Goal: Check status: Check status

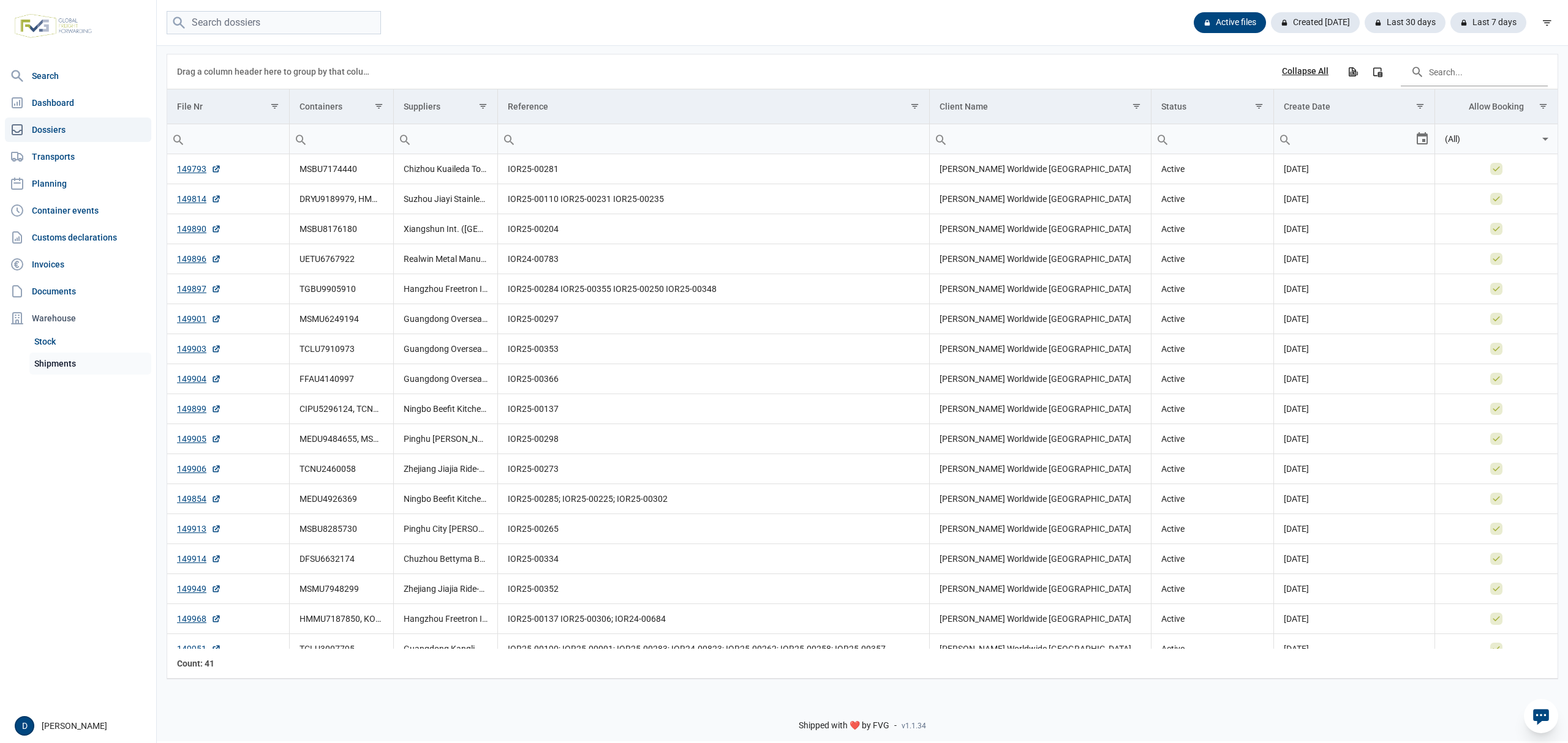
click at [42, 364] on link "Shipments" at bounding box center [90, 363] width 122 height 22
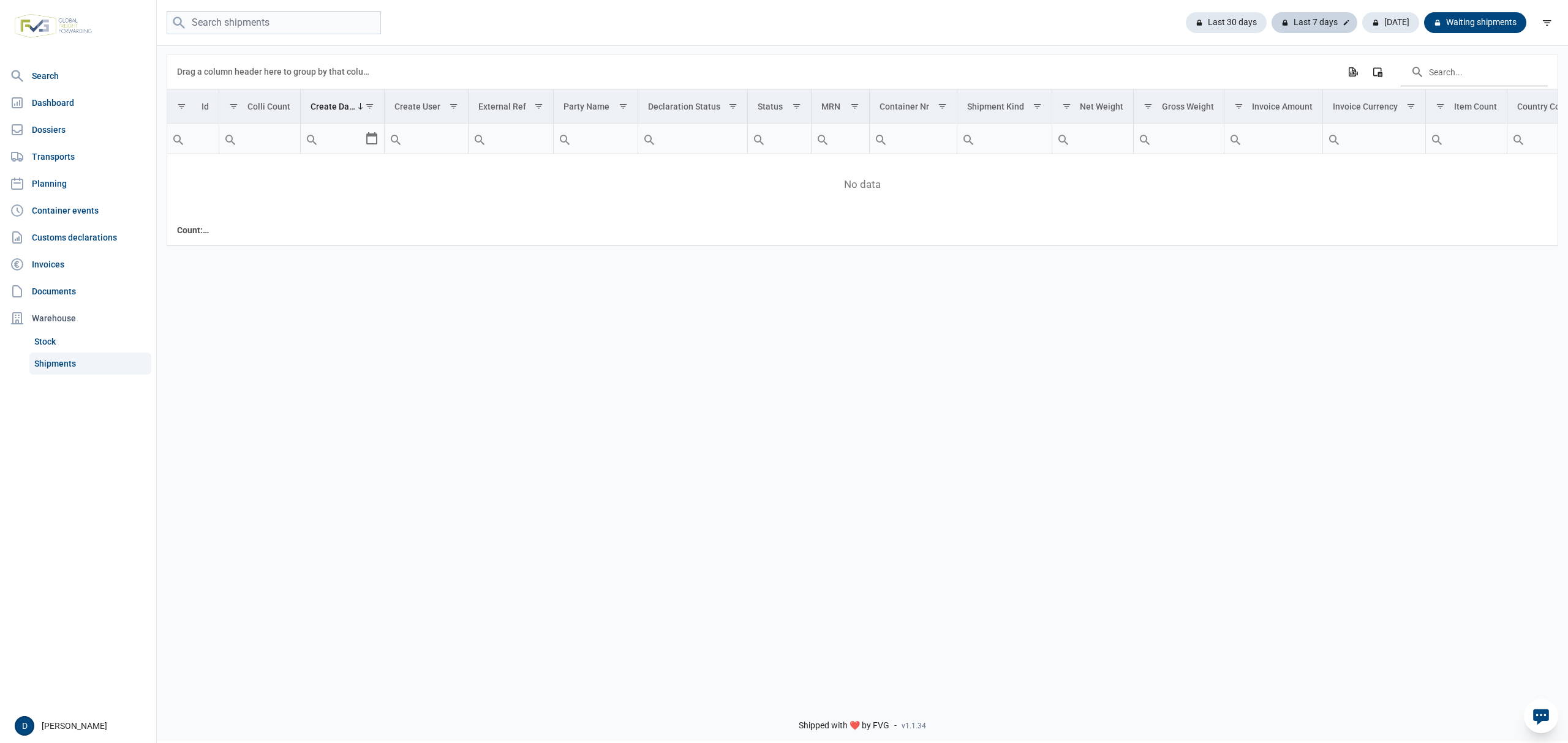
click at [1316, 22] on div "Last 7 days" at bounding box center [1315, 22] width 86 height 21
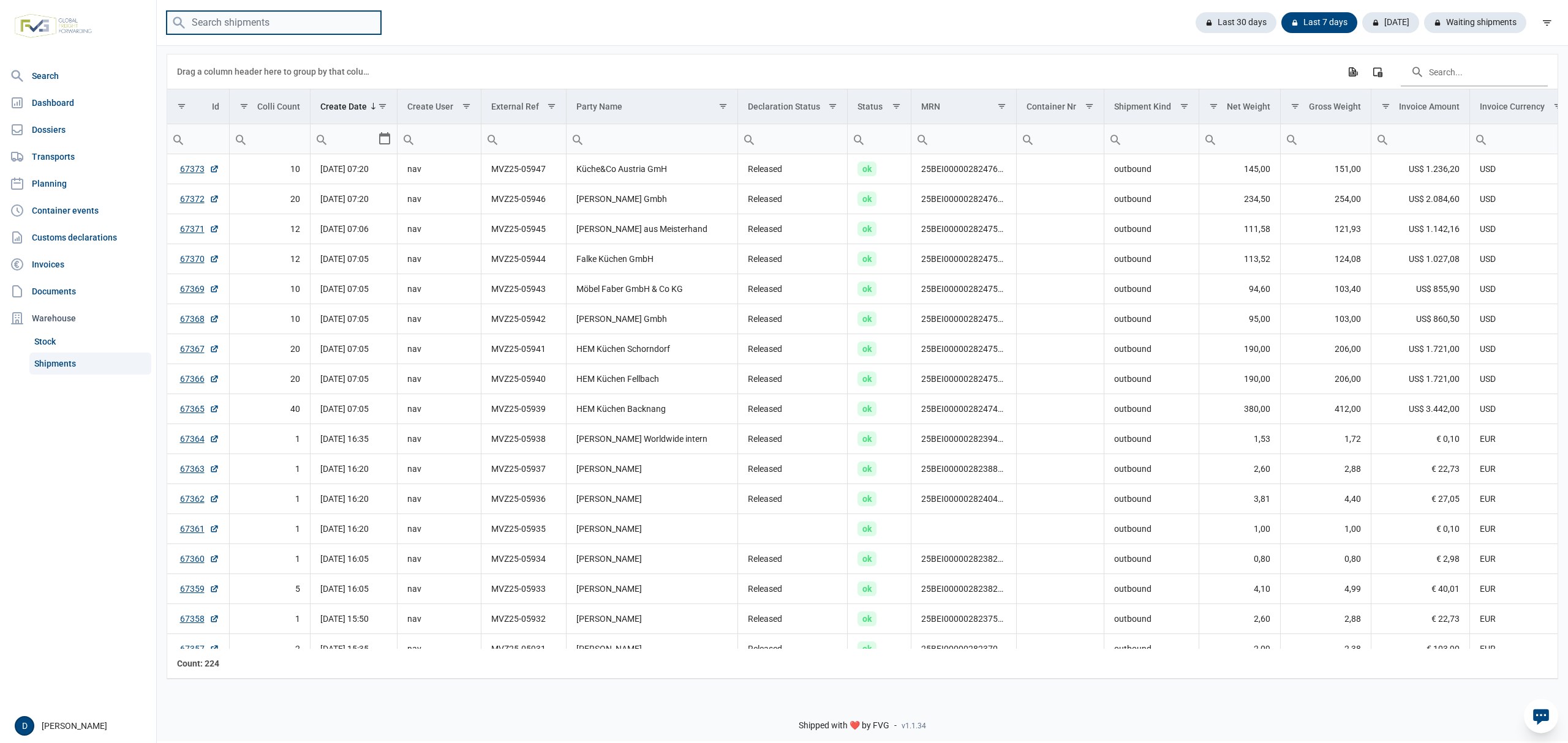
click at [265, 26] on input "search" at bounding box center [273, 22] width 214 height 24
type input "MVZ25-05782"
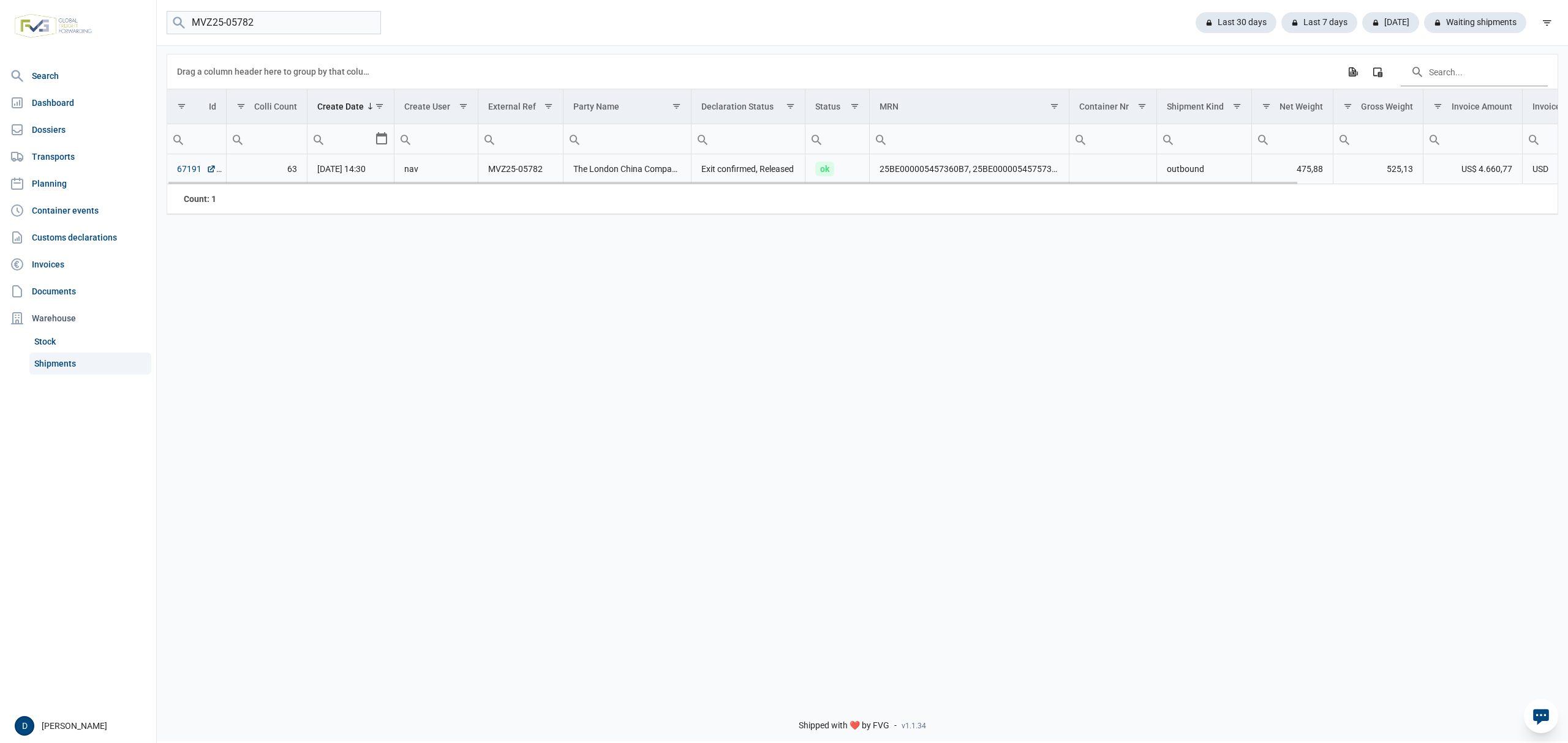
click at [188, 172] on link "67191" at bounding box center [196, 169] width 39 height 12
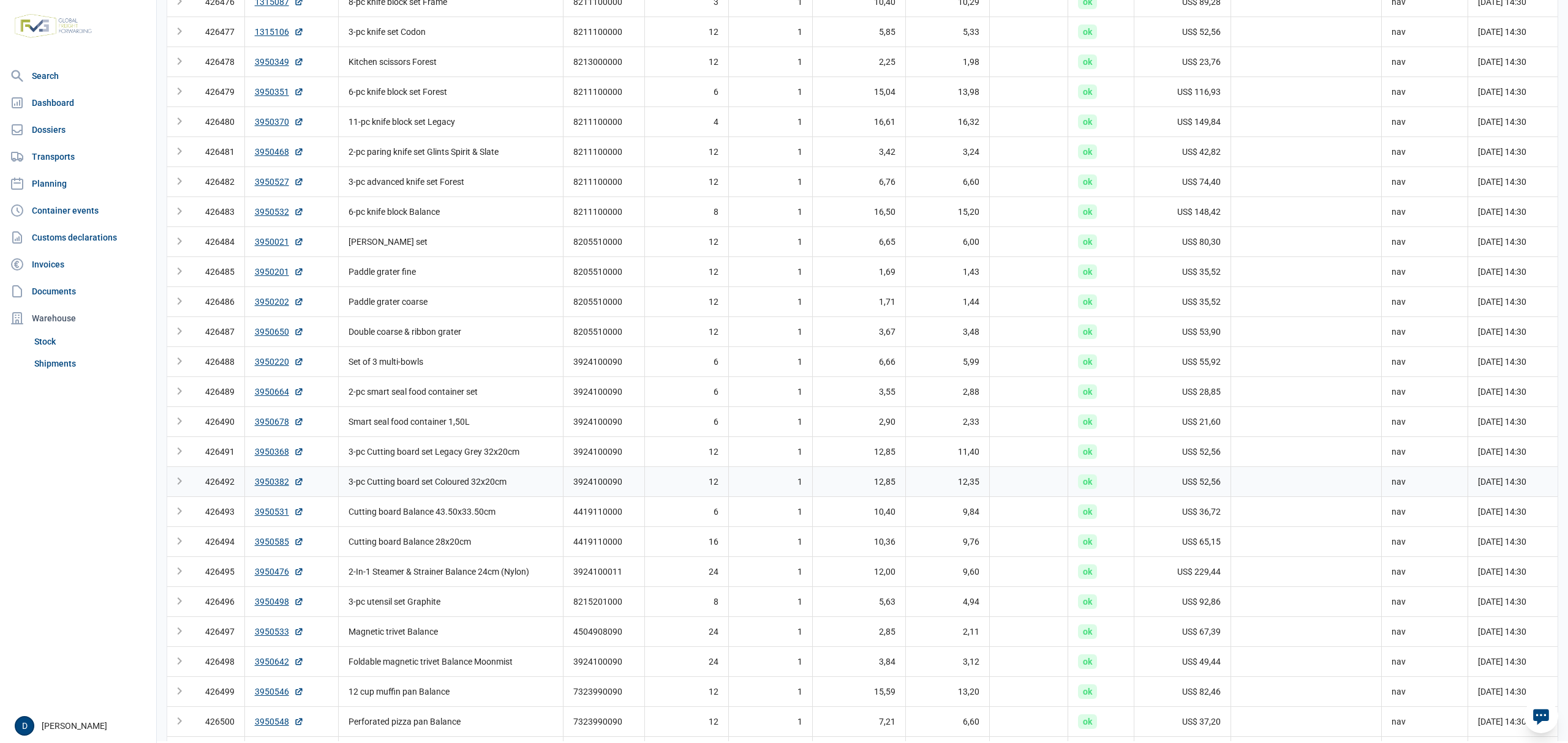
scroll to position [816, 0]
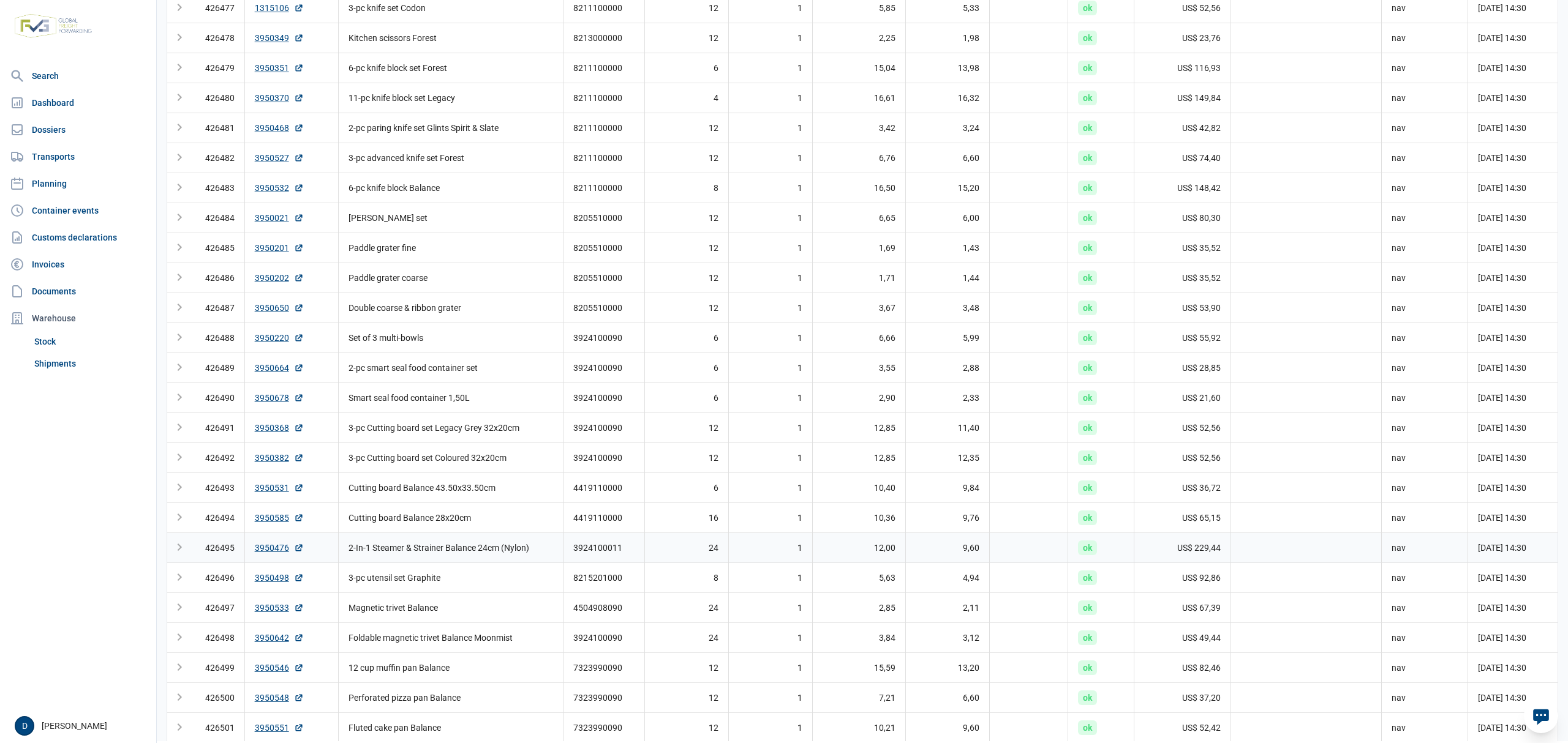
click at [441, 560] on td "2-In-1 Steamer & Strainer Balance 24cm (Nylon)" at bounding box center [451, 547] width 224 height 30
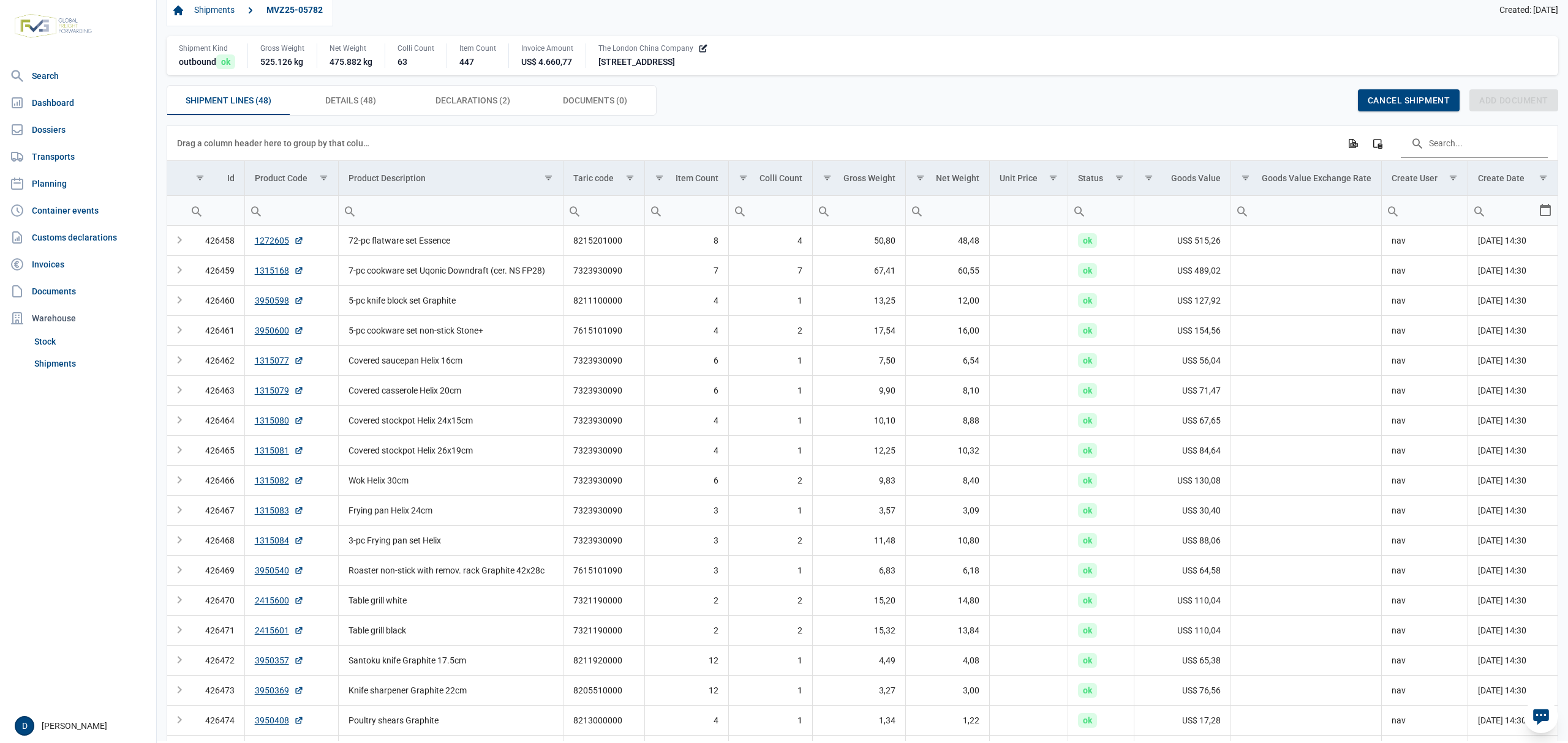
scroll to position [0, 0]
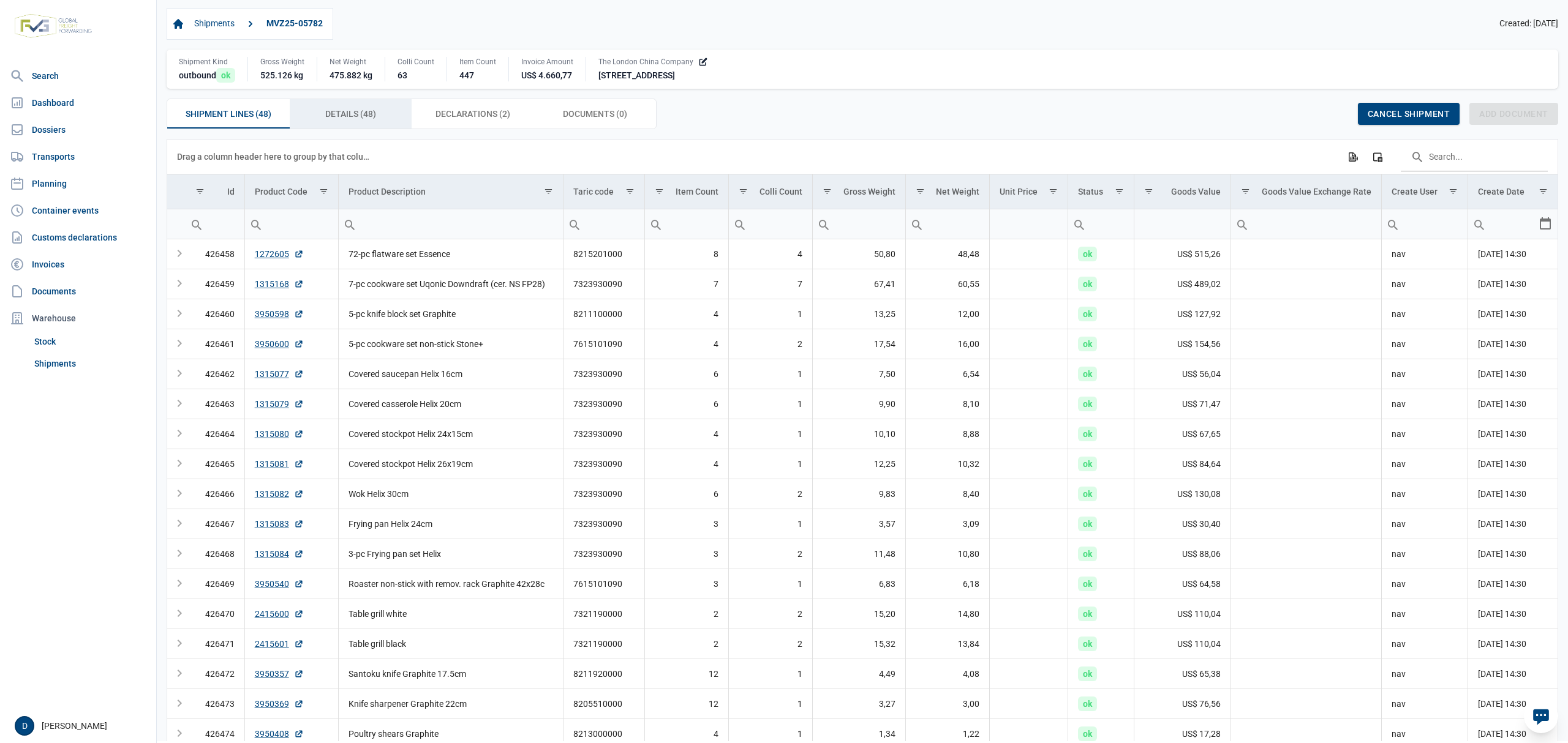
click at [361, 113] on span "Details (48) Details (48)" at bounding box center [351, 114] width 51 height 15
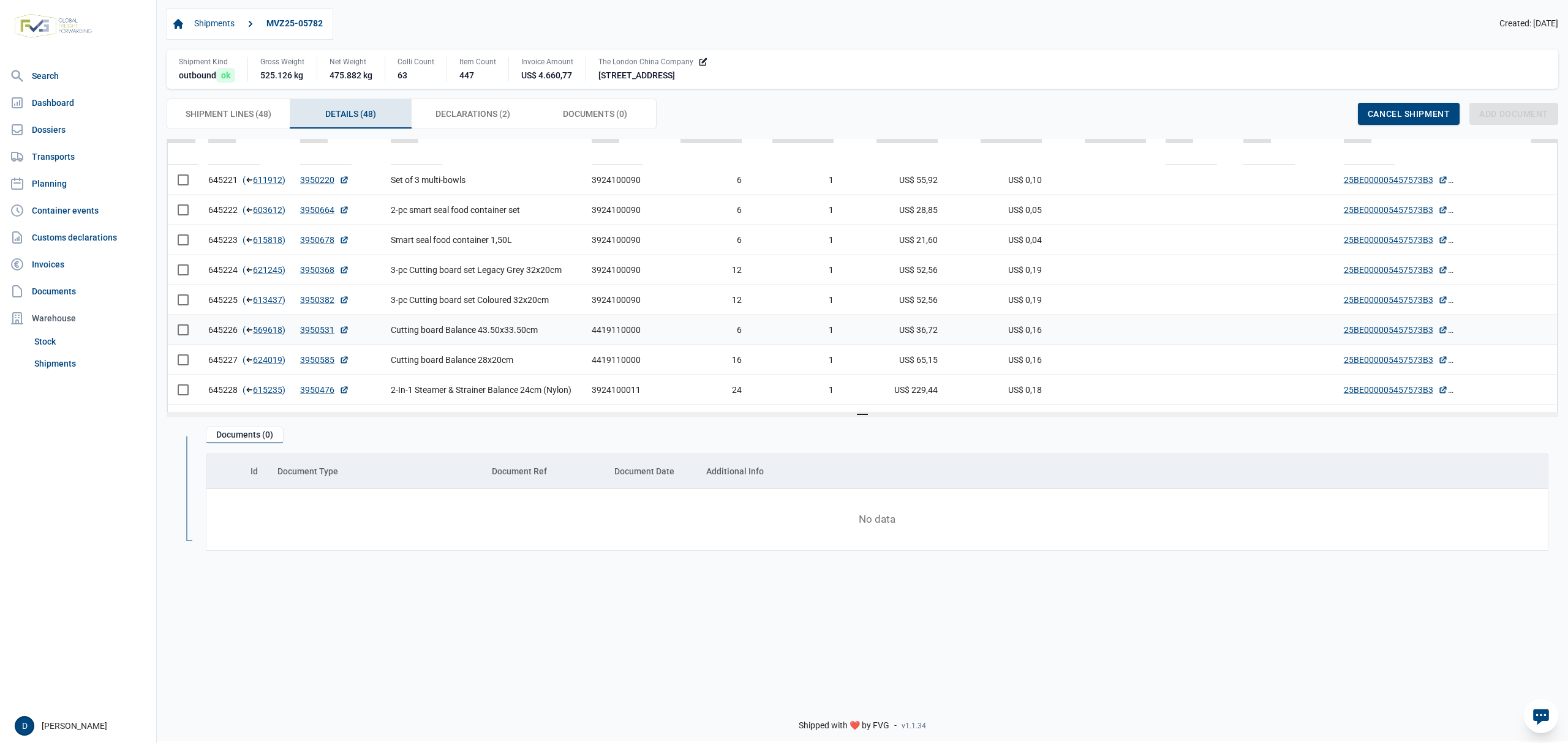
scroll to position [1061, 0]
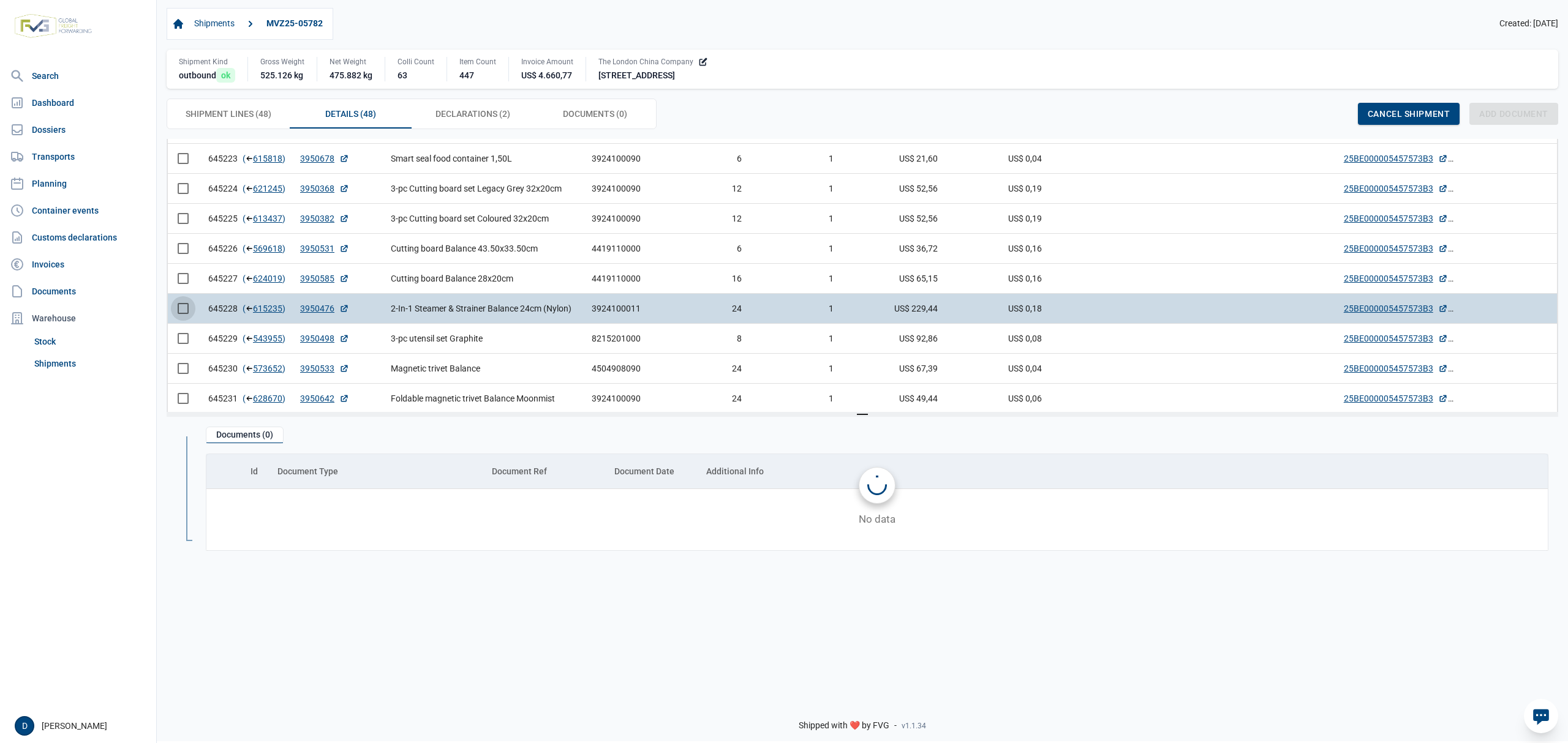
click at [183, 314] on span "Select row" at bounding box center [183, 309] width 11 height 11
click at [257, 437] on div "Documents (0)" at bounding box center [245, 436] width 76 height 16
click at [451, 106] on div "Declarations (2) Declarations (2)" at bounding box center [473, 114] width 123 height 29
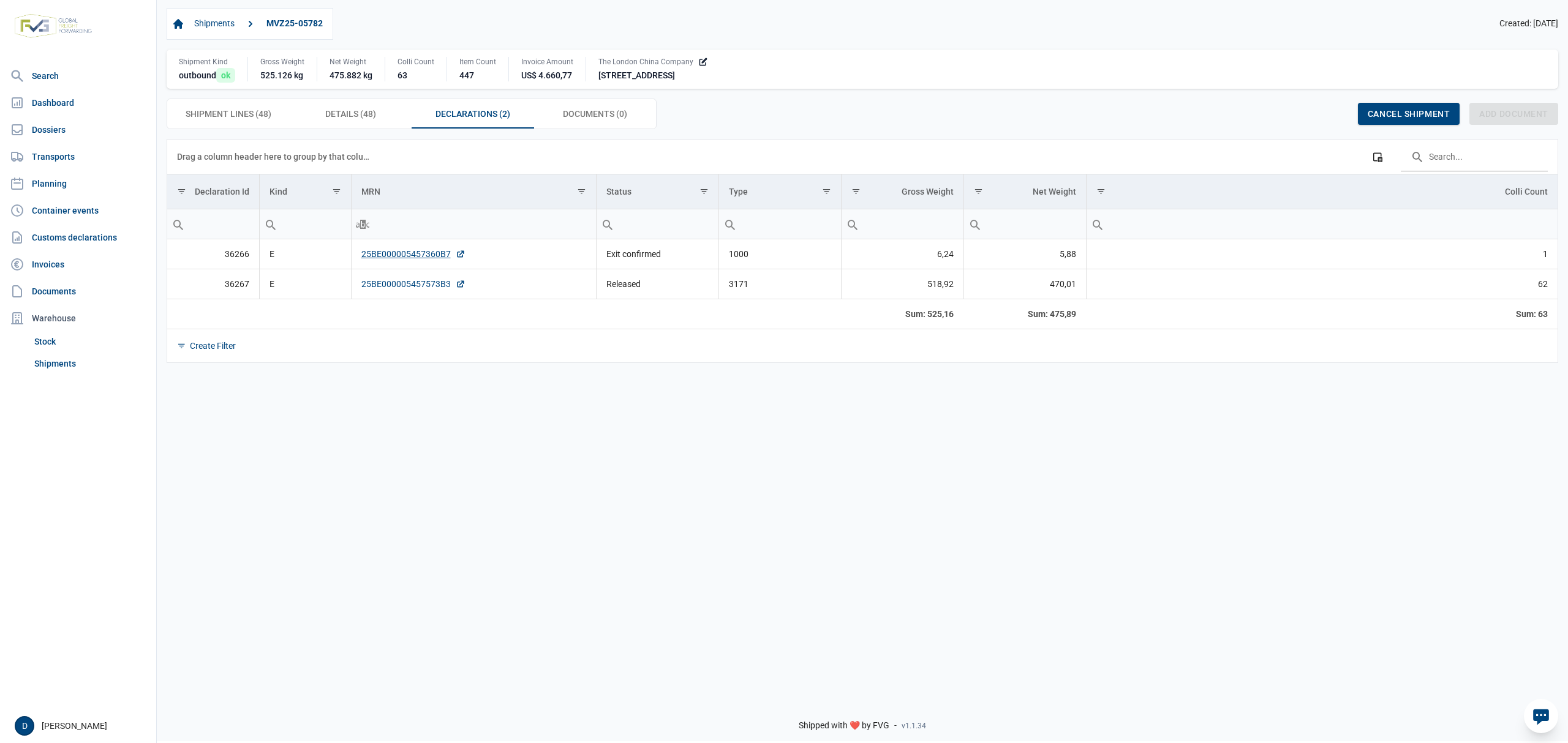
click at [403, 286] on link "25BE000005457573B3" at bounding box center [413, 284] width 104 height 12
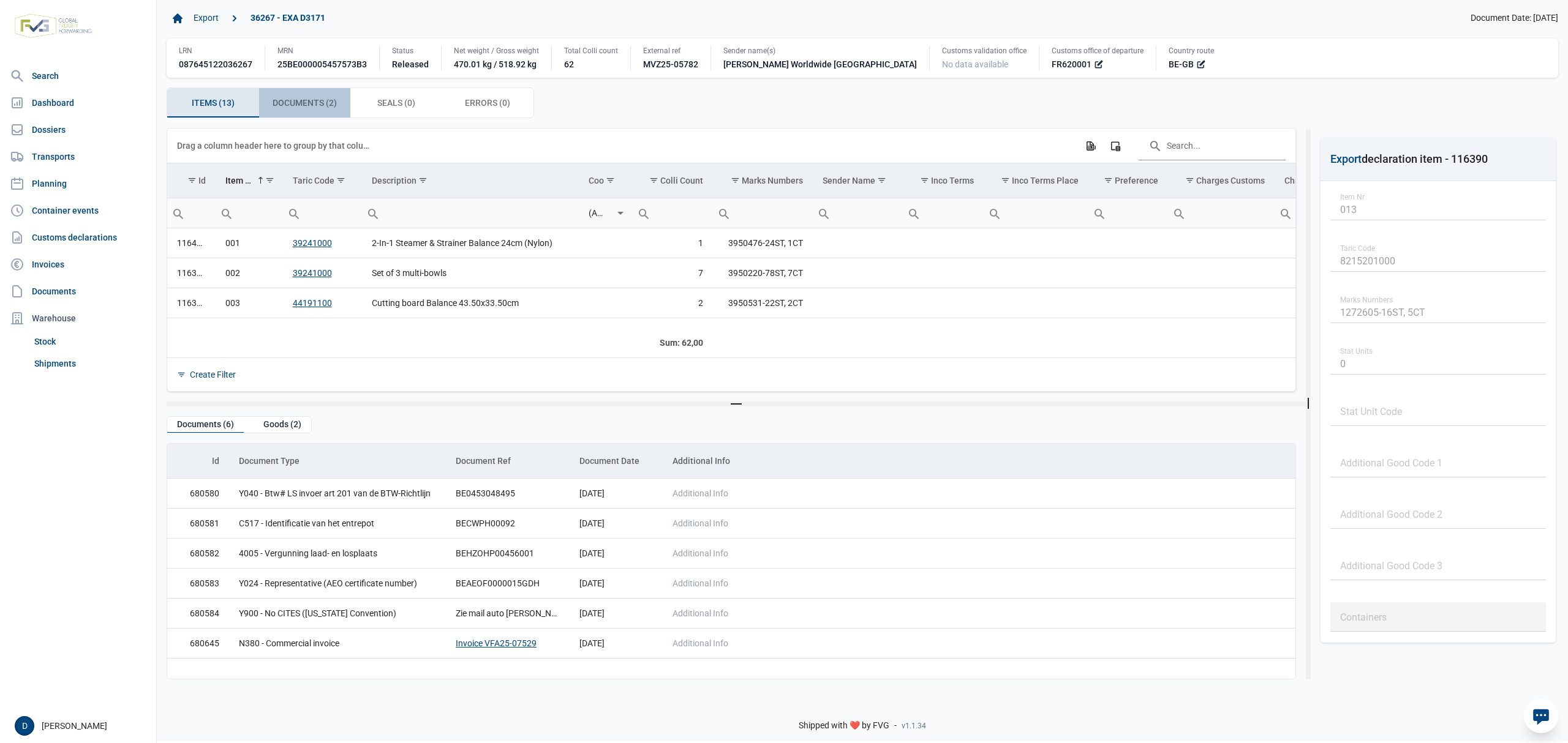
click at [295, 102] on span "Documents (2) Documents (2)" at bounding box center [305, 103] width 64 height 15
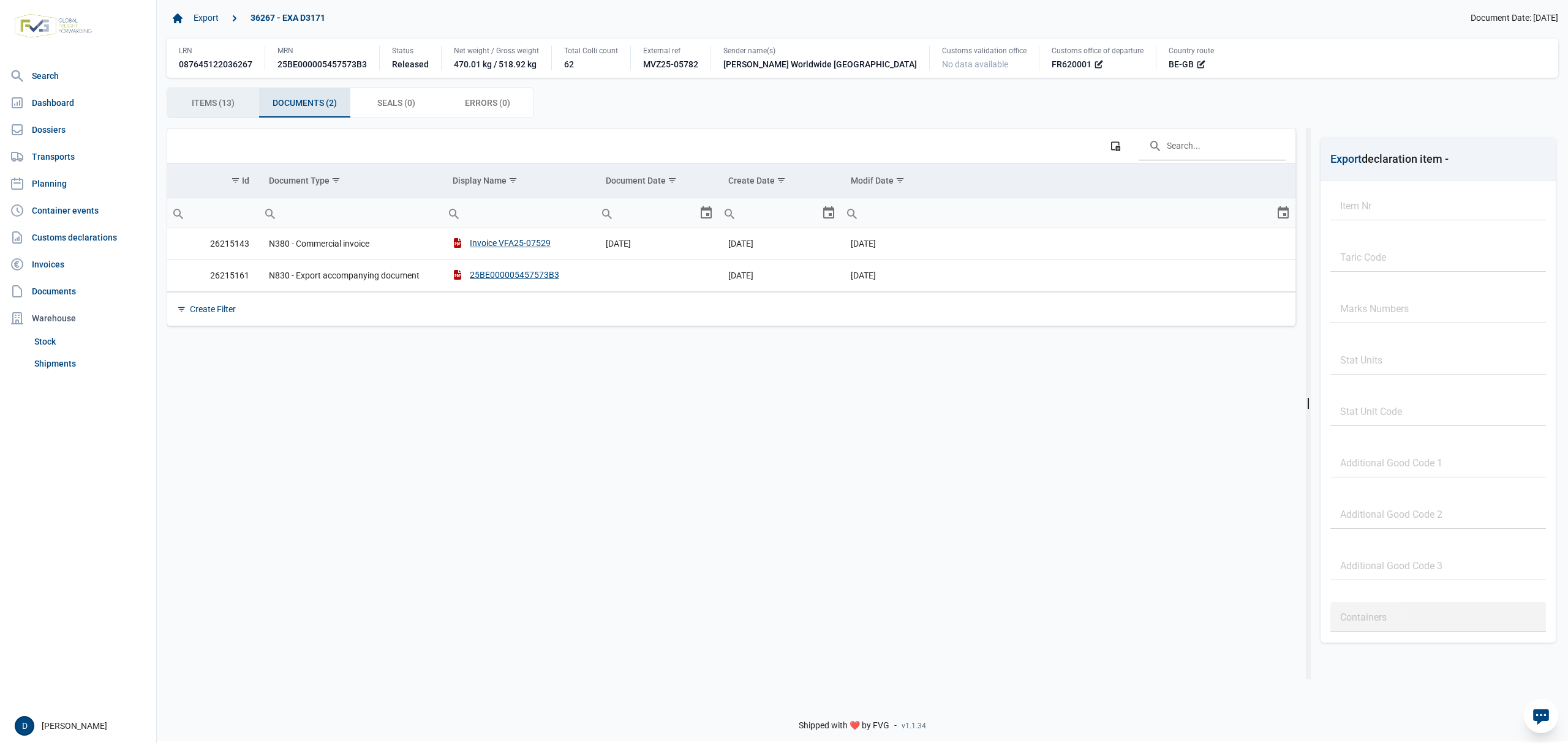
click at [231, 104] on span "Items (13) Items (13)" at bounding box center [213, 103] width 43 height 15
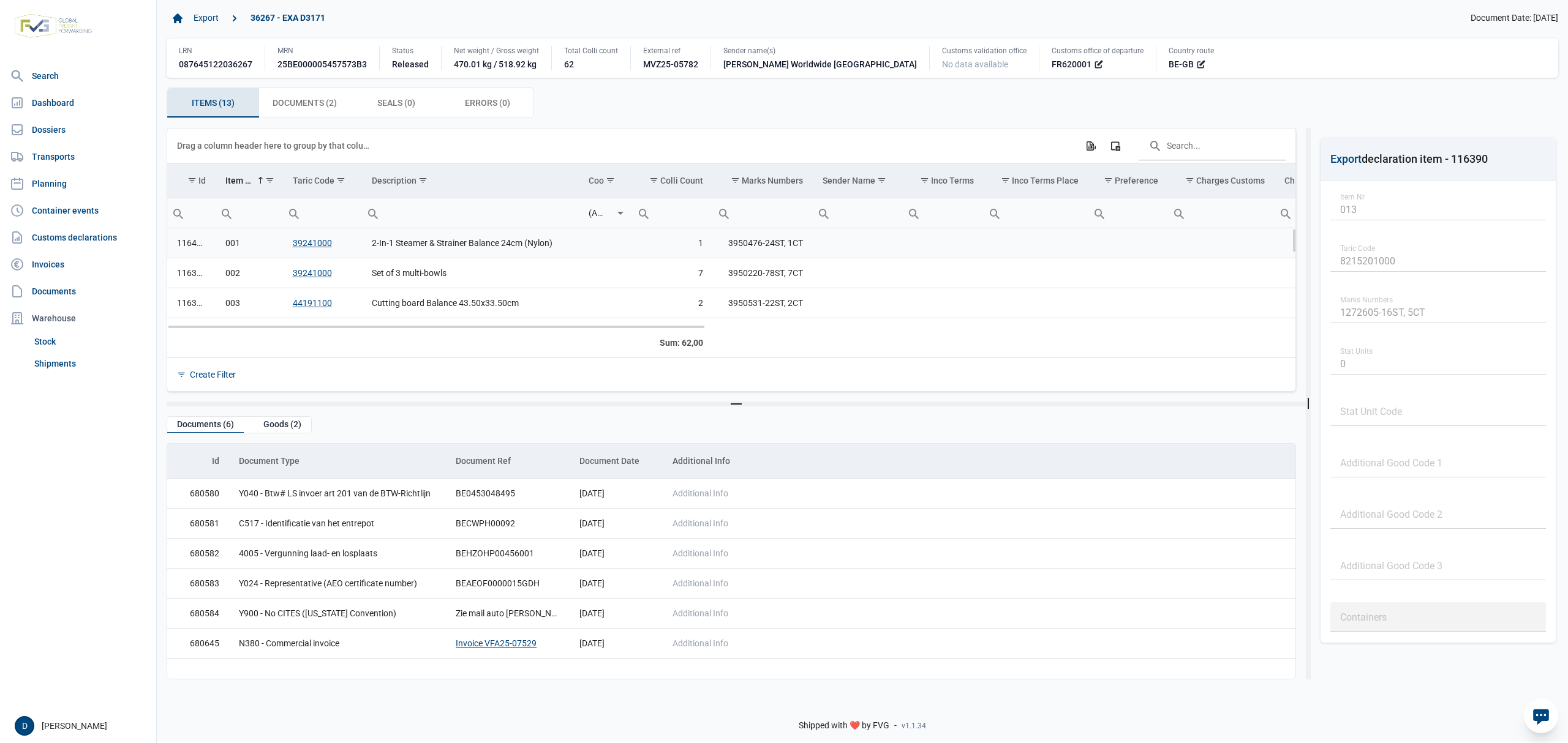
click at [233, 246] on td "001" at bounding box center [249, 243] width 67 height 30
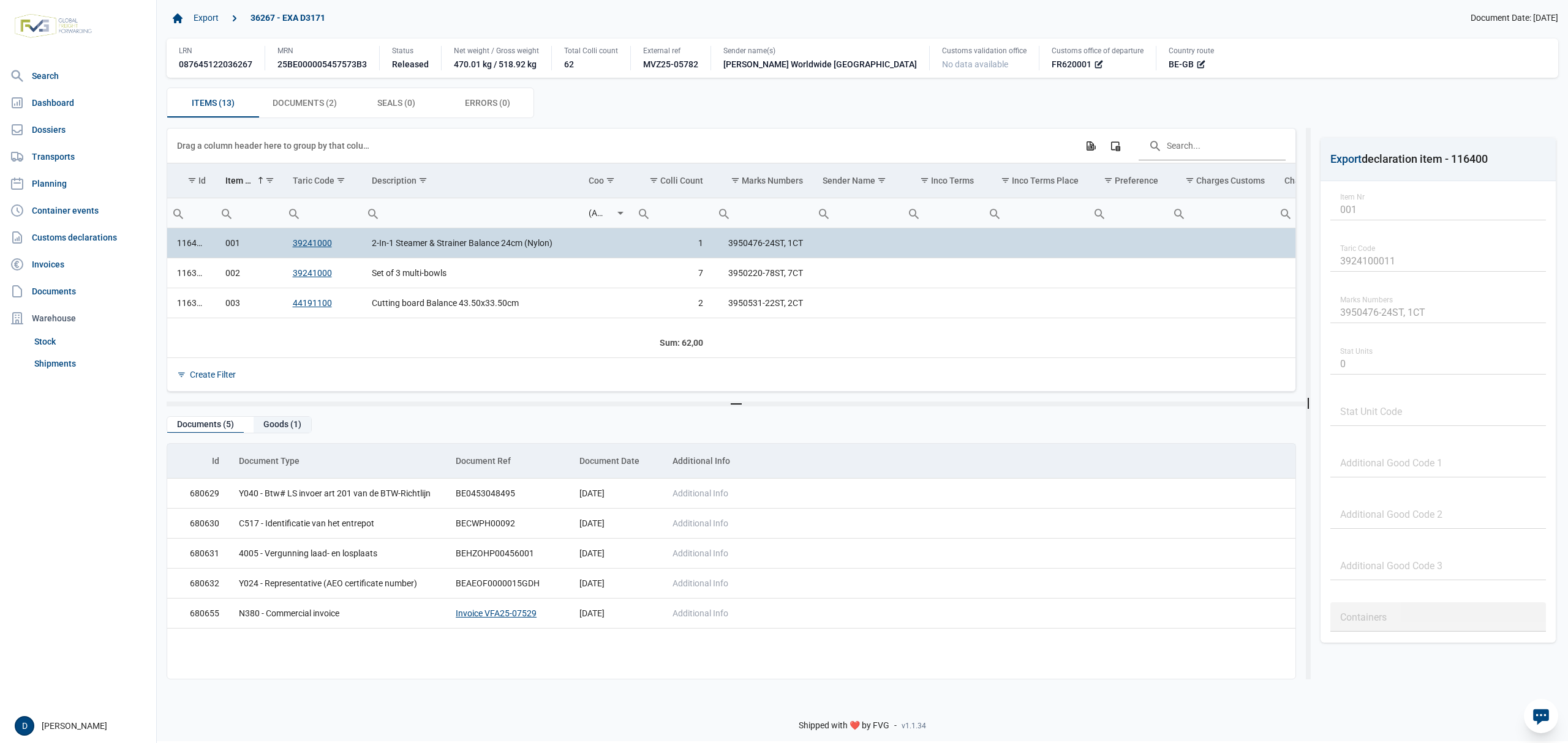
click at [274, 422] on div "Goods (1)" at bounding box center [282, 425] width 57 height 16
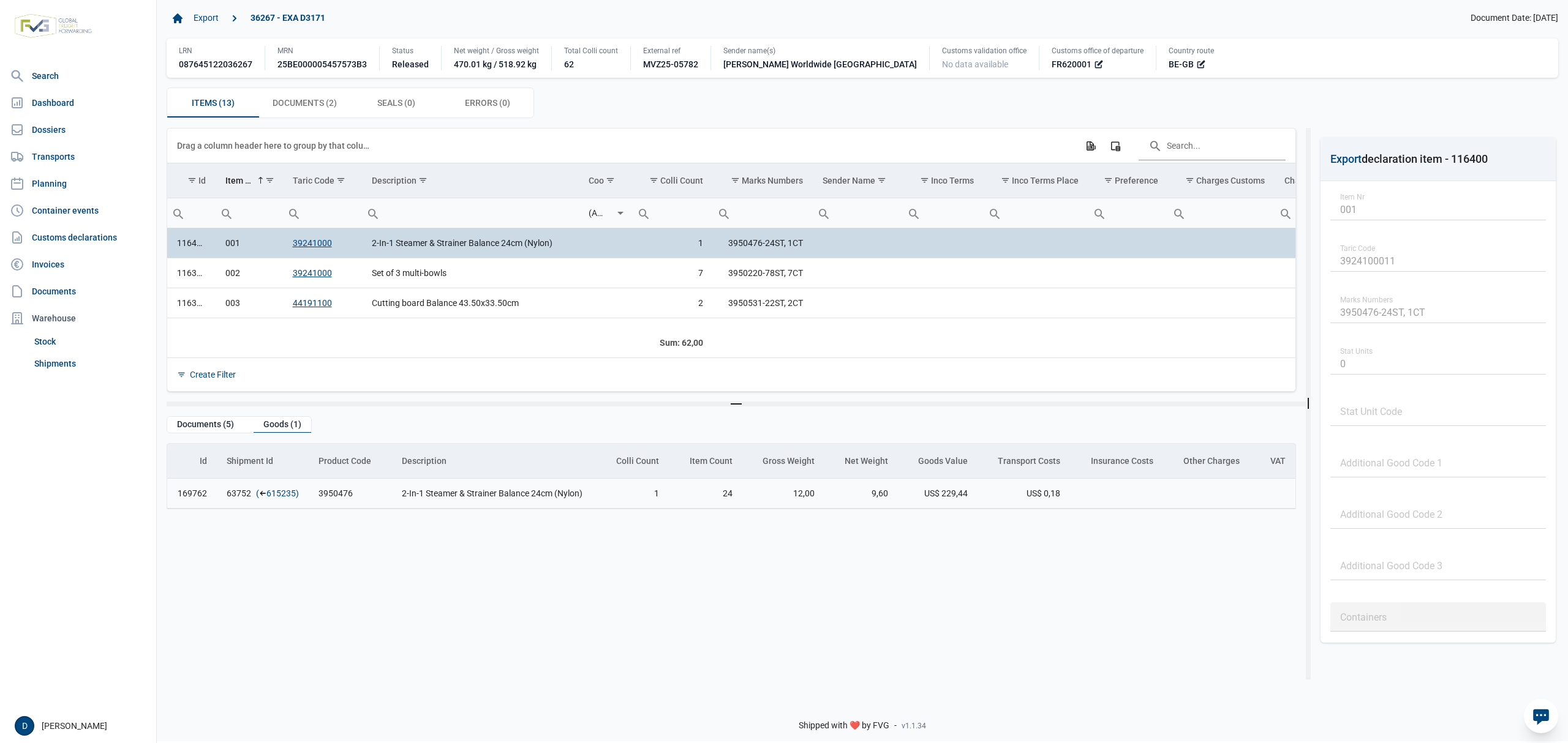
click at [273, 495] on link "615235" at bounding box center [281, 494] width 29 height 12
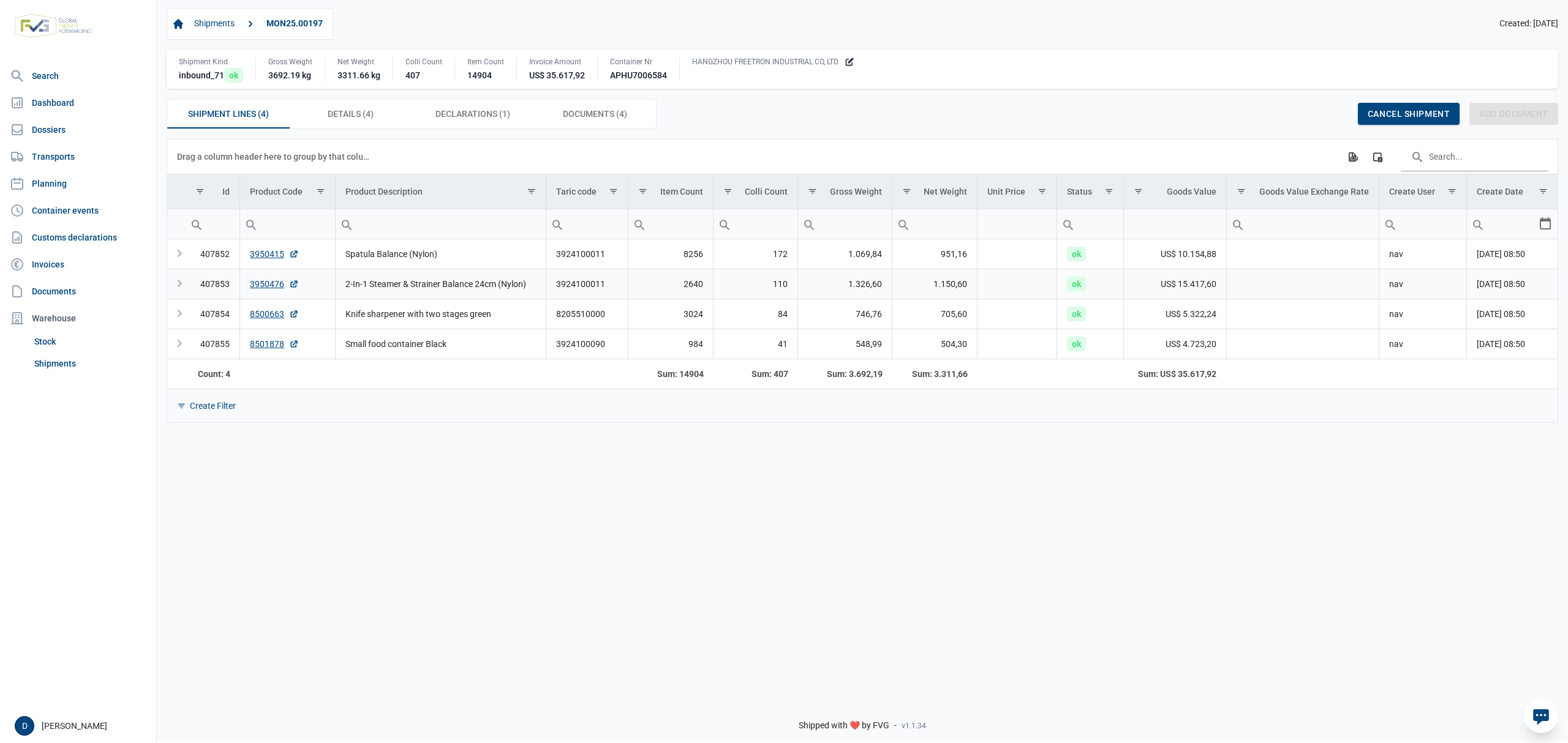
click at [194, 288] on td "407853" at bounding box center [213, 284] width 55 height 30
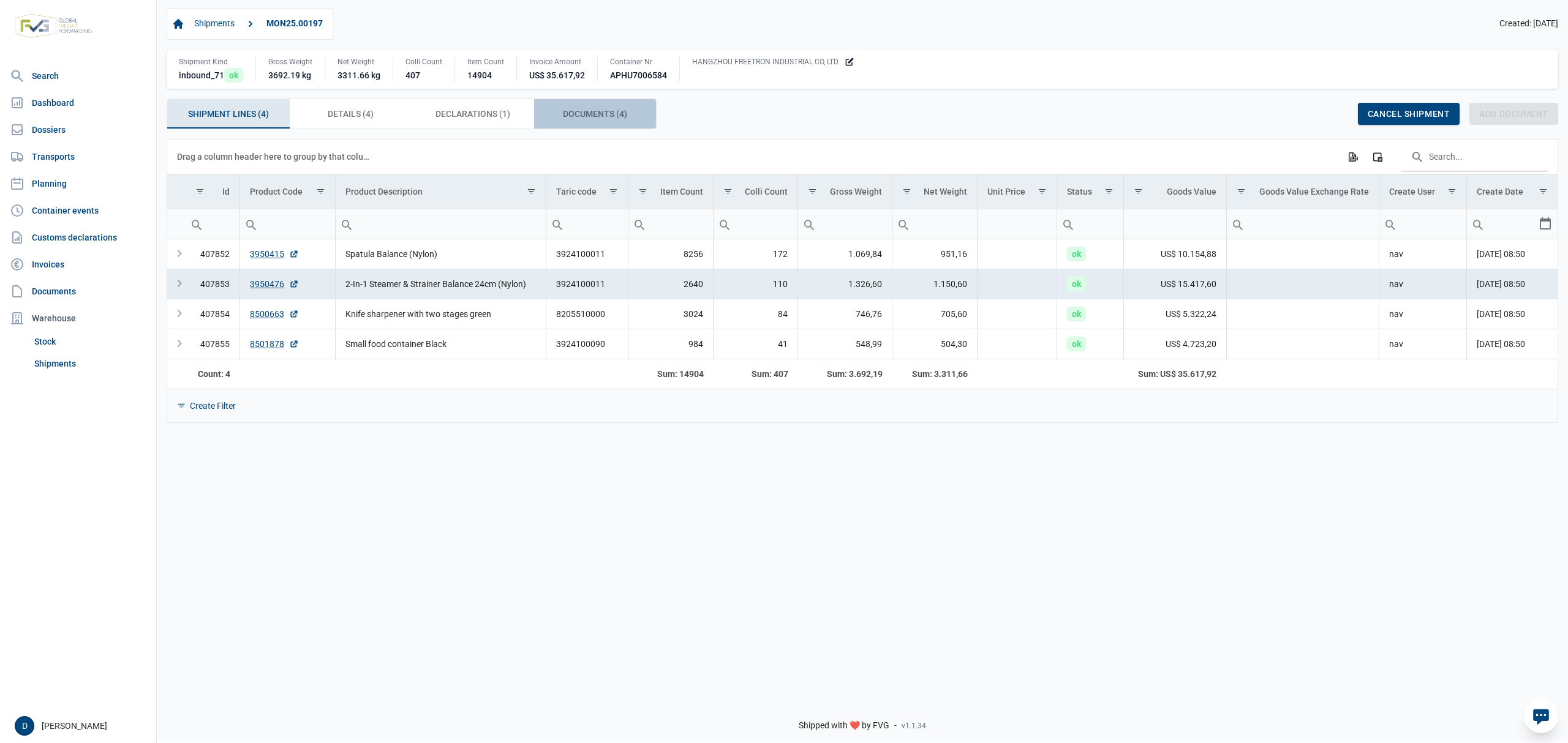
click at [583, 117] on span "Documents (4) Documents (4)" at bounding box center [595, 114] width 64 height 15
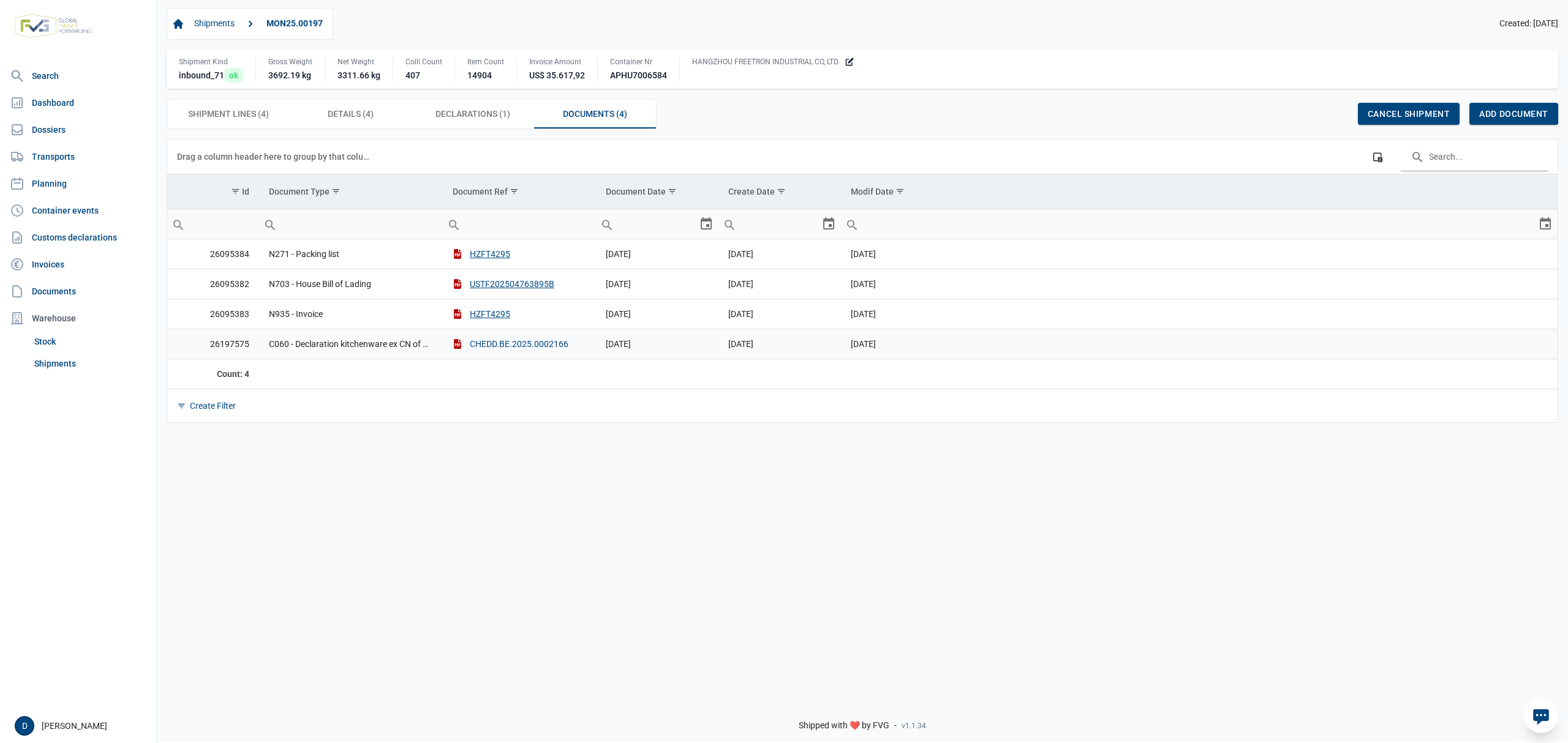
click at [495, 348] on button "CHEDD.BE.2025.0002166" at bounding box center [511, 344] width 116 height 12
